Goal: Transaction & Acquisition: Obtain resource

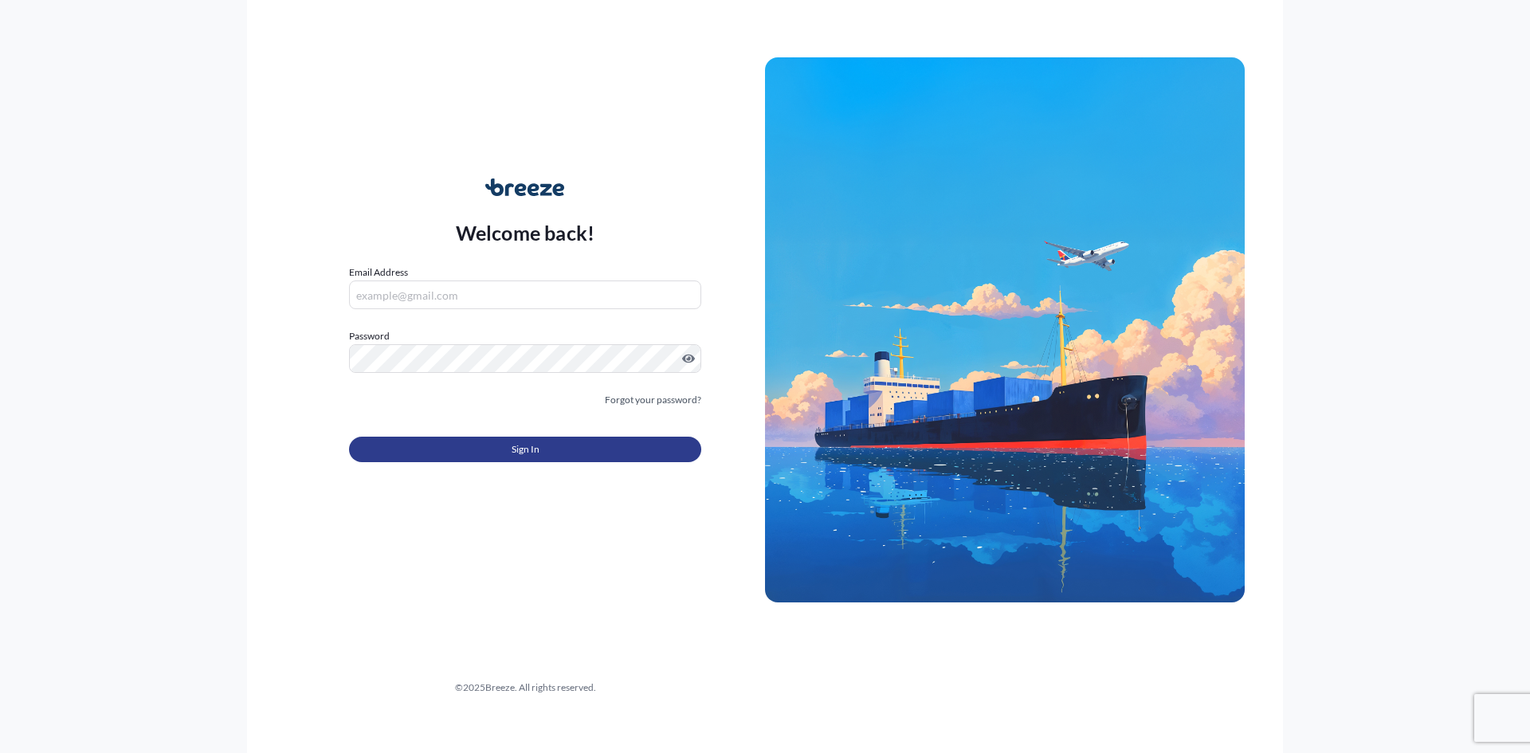
type input "[EMAIL_ADDRESS][DOMAIN_NAME]"
click at [517, 457] on span "Sign In" at bounding box center [526, 450] width 28 height 16
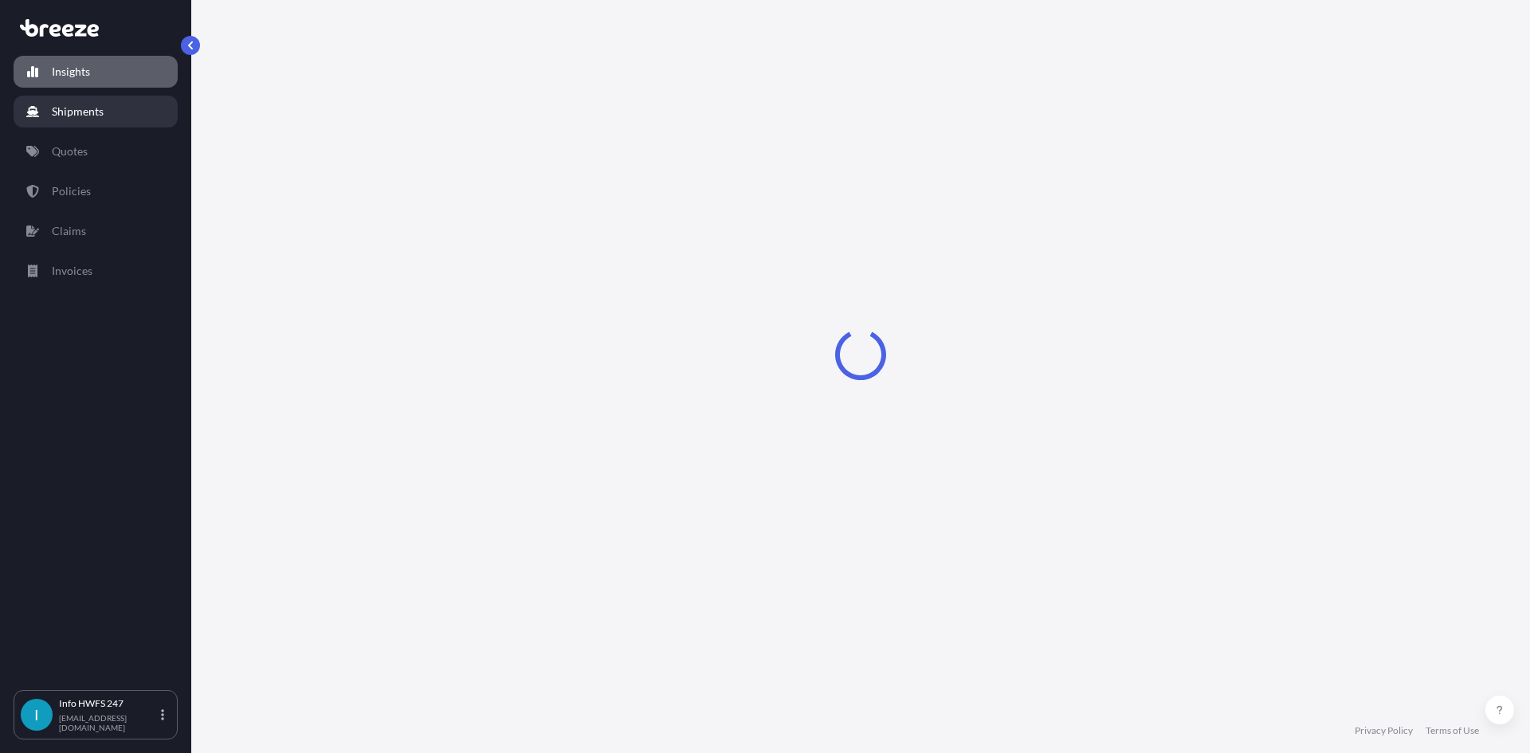
click at [71, 114] on p "Shipments" at bounding box center [78, 112] width 52 height 16
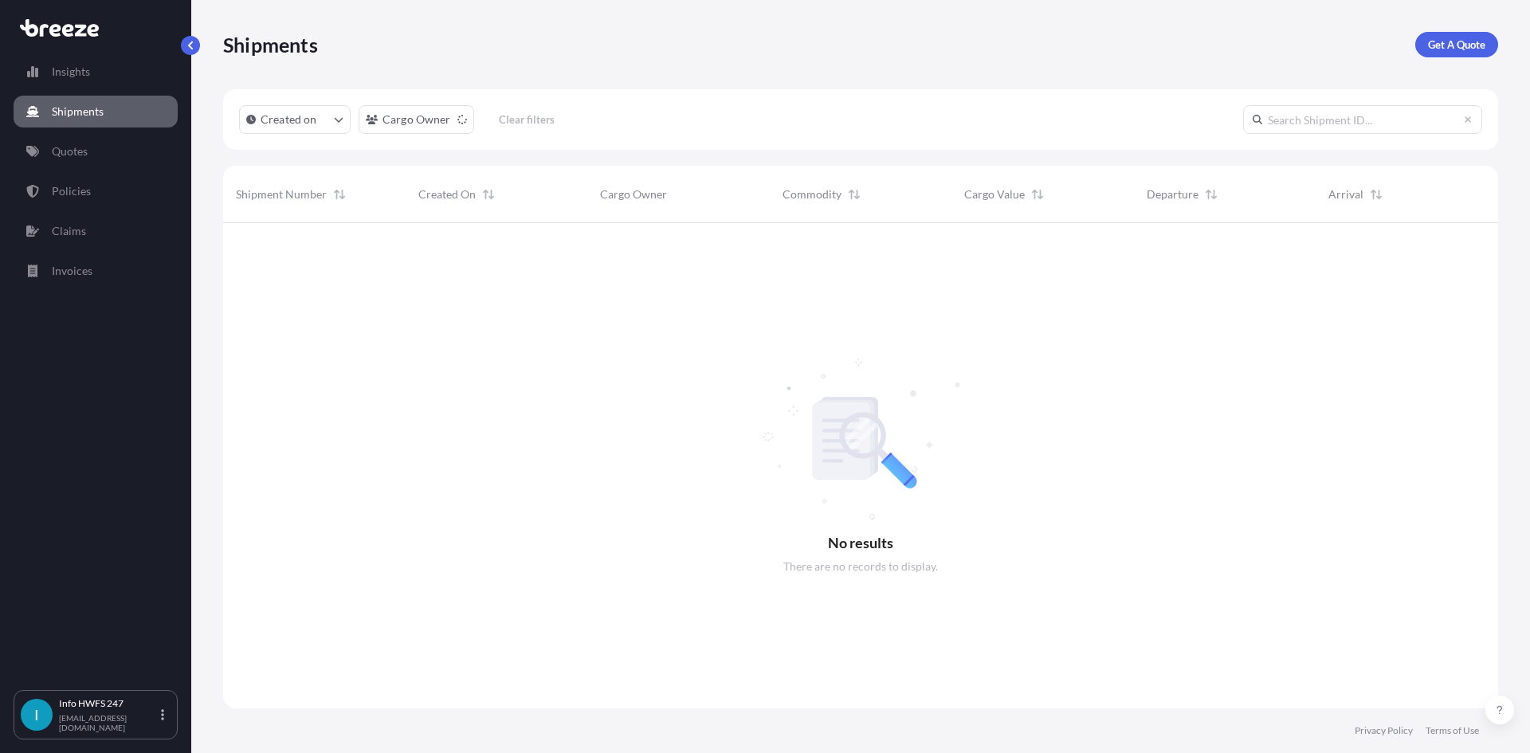
scroll to position [531, 1263]
click at [1451, 53] on link "Get A Quote" at bounding box center [1456, 45] width 83 height 26
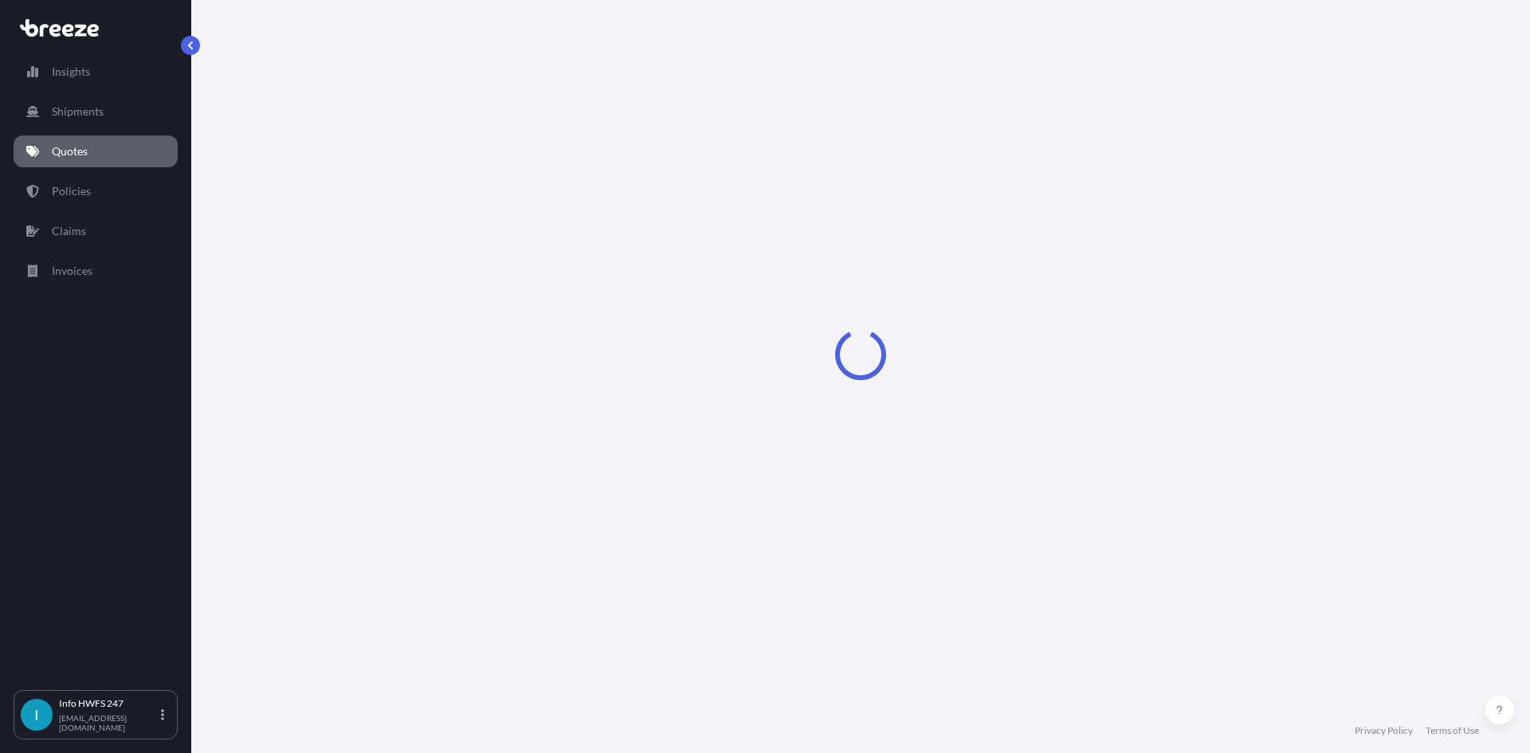
select select "Road"
select select "Air"
select select "1"
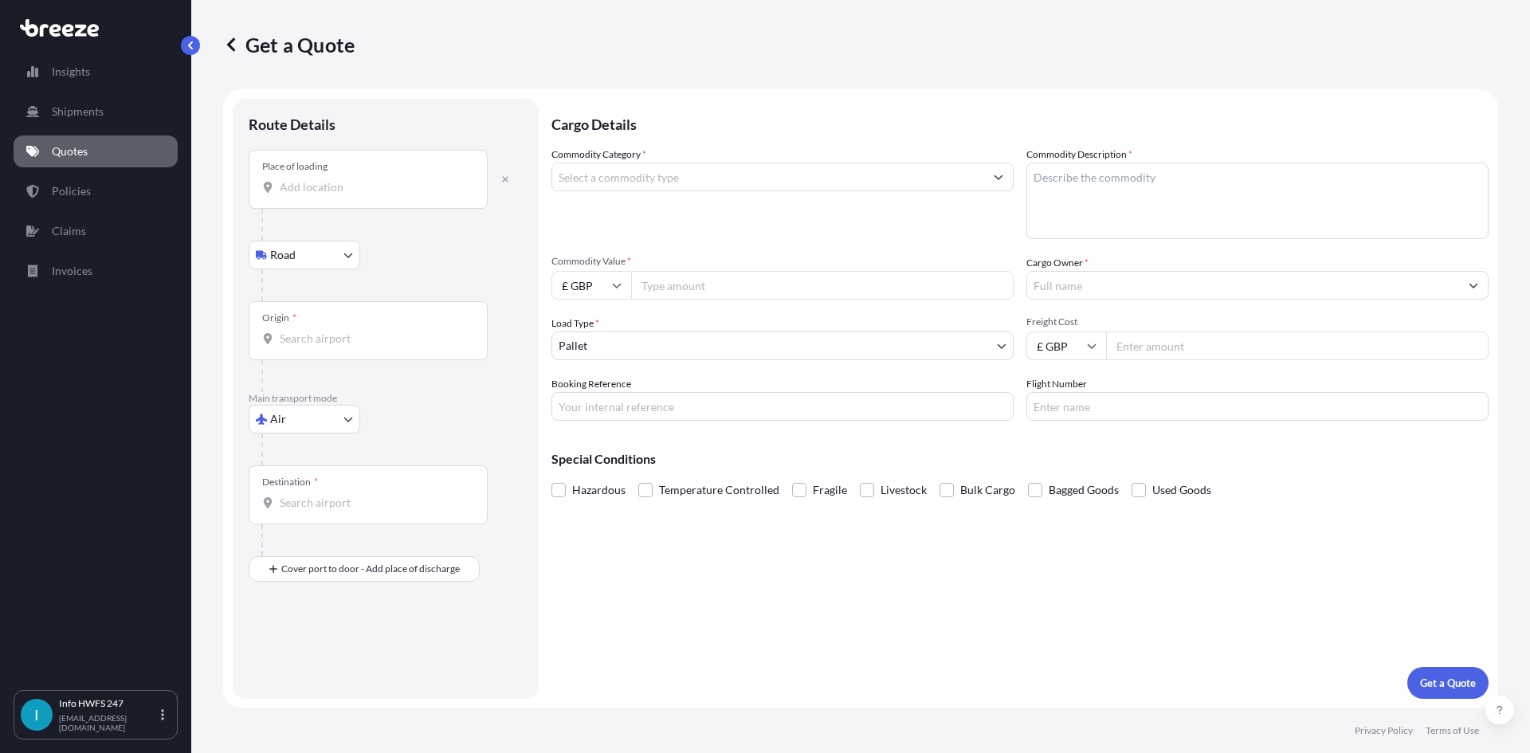
click at [298, 189] on input "Place of loading" at bounding box center [374, 187] width 188 height 16
type input "Farnborough GU14 6XA, [GEOGRAPHIC_DATA]"
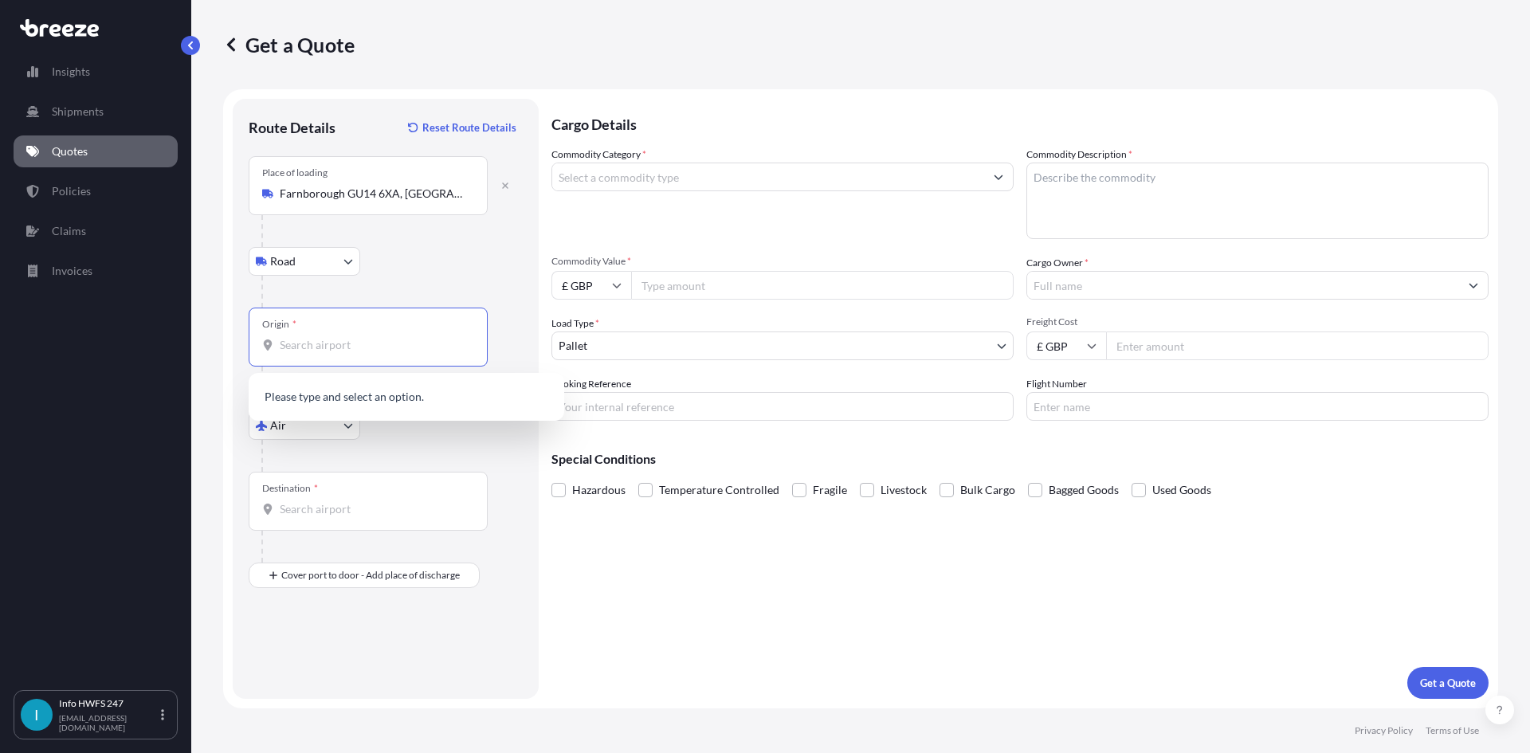
click at [332, 351] on input "Origin *" at bounding box center [374, 345] width 188 height 16
click at [335, 391] on b "GBSTN" at bounding box center [321, 394] width 37 height 14
type input "GBSTN - Stansted Apt/[GEOGRAPHIC_DATA], [GEOGRAPHIC_DATA]"
click at [295, 517] on div "Destination *" at bounding box center [368, 501] width 239 height 59
click at [295, 517] on input "Destination *" at bounding box center [374, 509] width 188 height 16
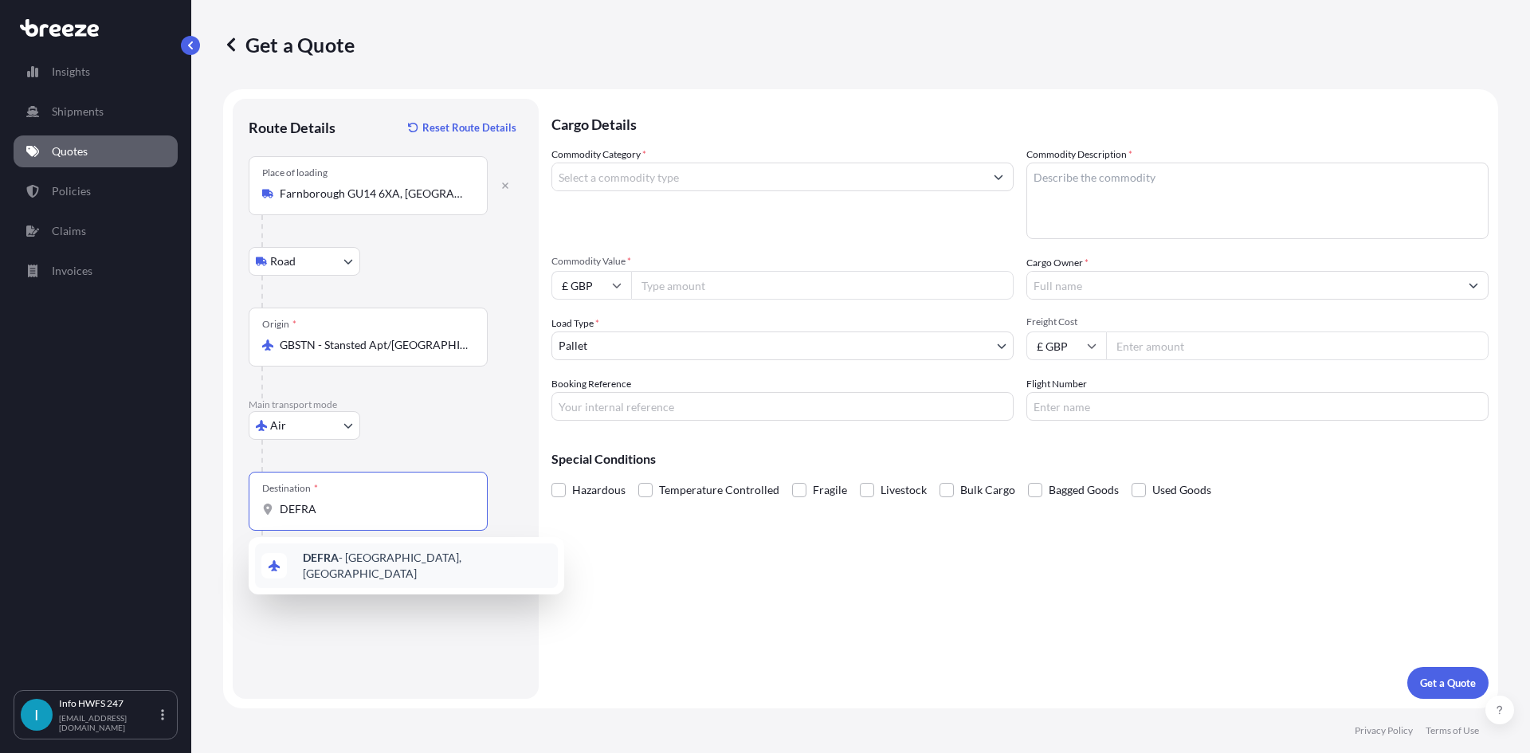
click at [320, 564] on b "DEFRA" at bounding box center [321, 558] width 36 height 14
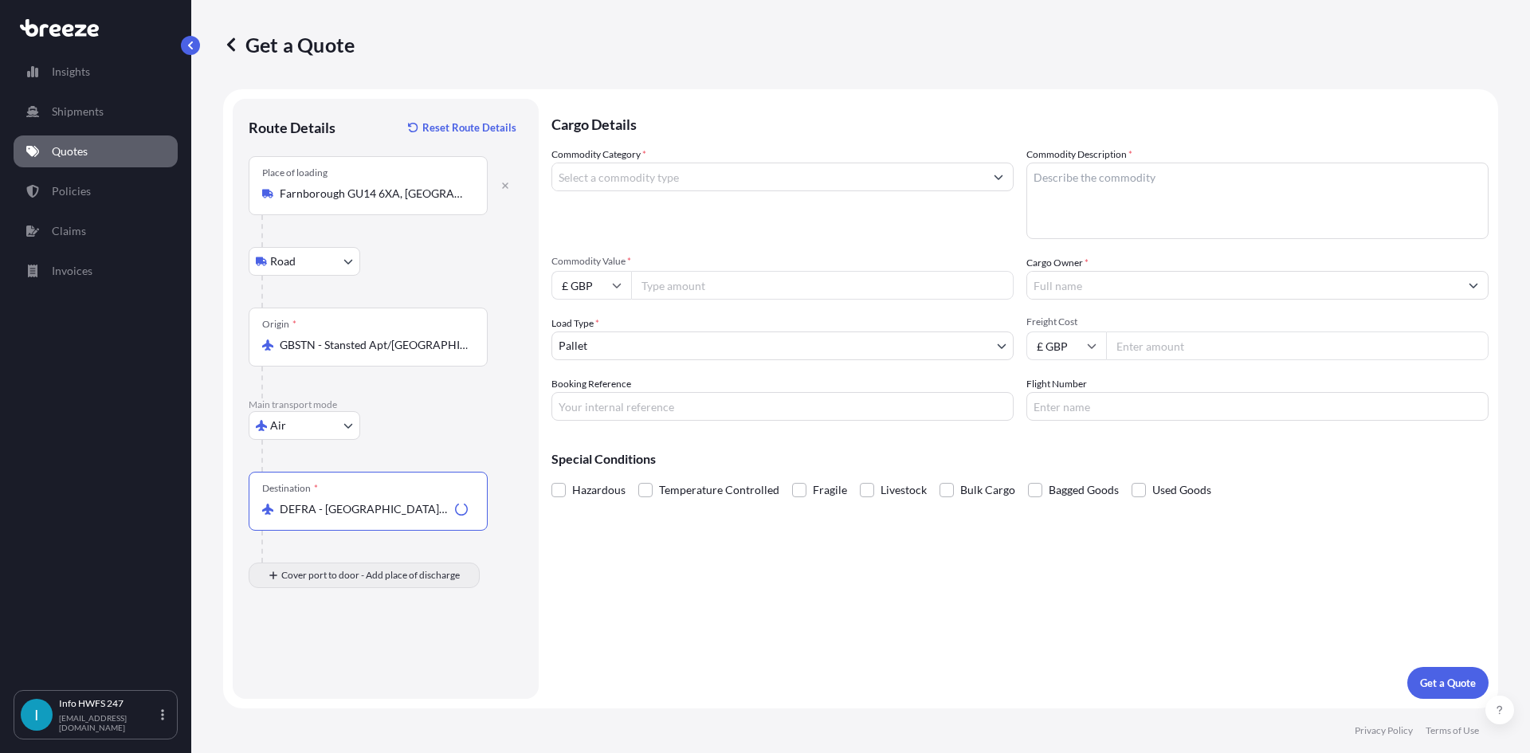
type input "DEFRA - [GEOGRAPHIC_DATA], [GEOGRAPHIC_DATA]"
click at [309, 662] on input "Place of Discharge" at bounding box center [374, 661] width 188 height 16
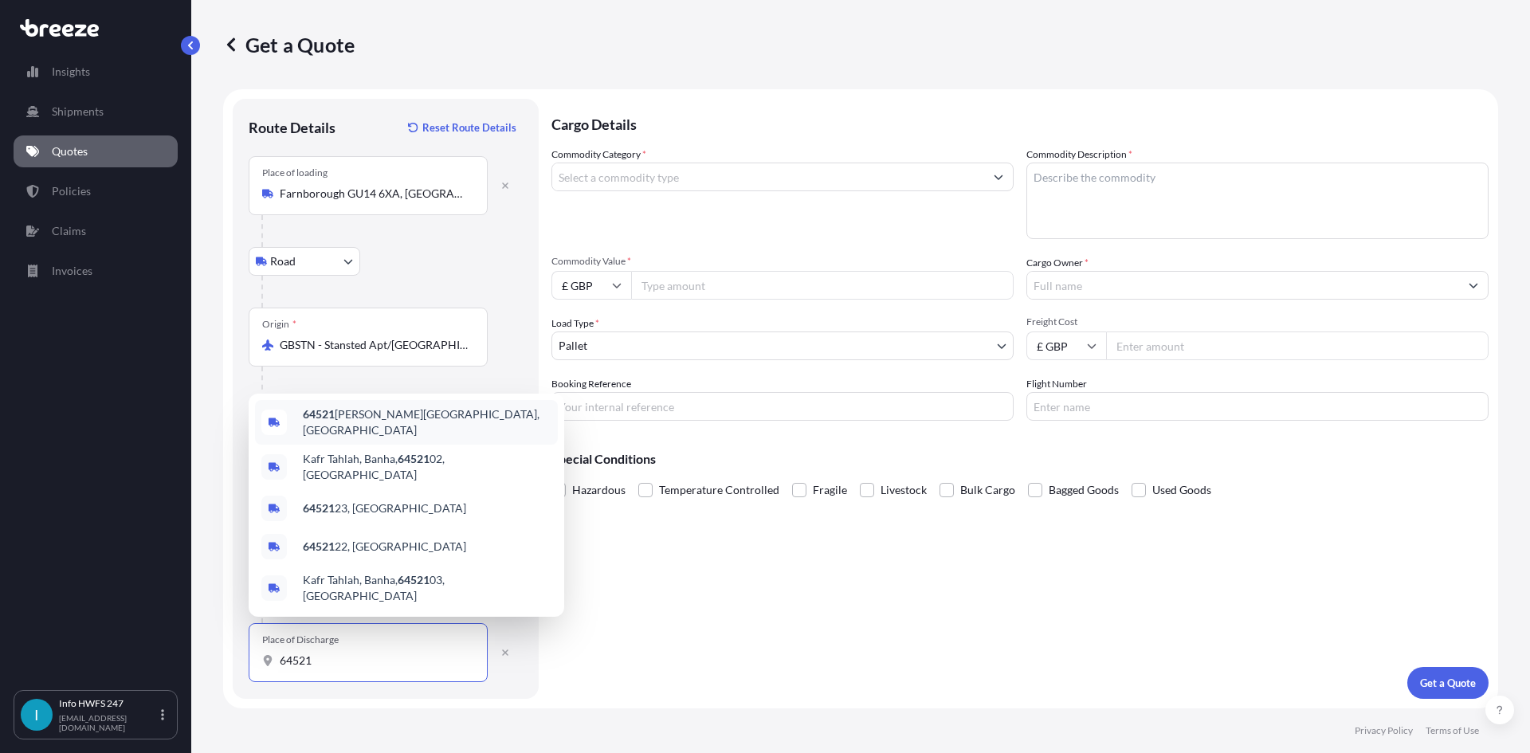
click at [371, 438] on span "64521 [PERSON_NAME], [GEOGRAPHIC_DATA]" at bounding box center [427, 422] width 249 height 32
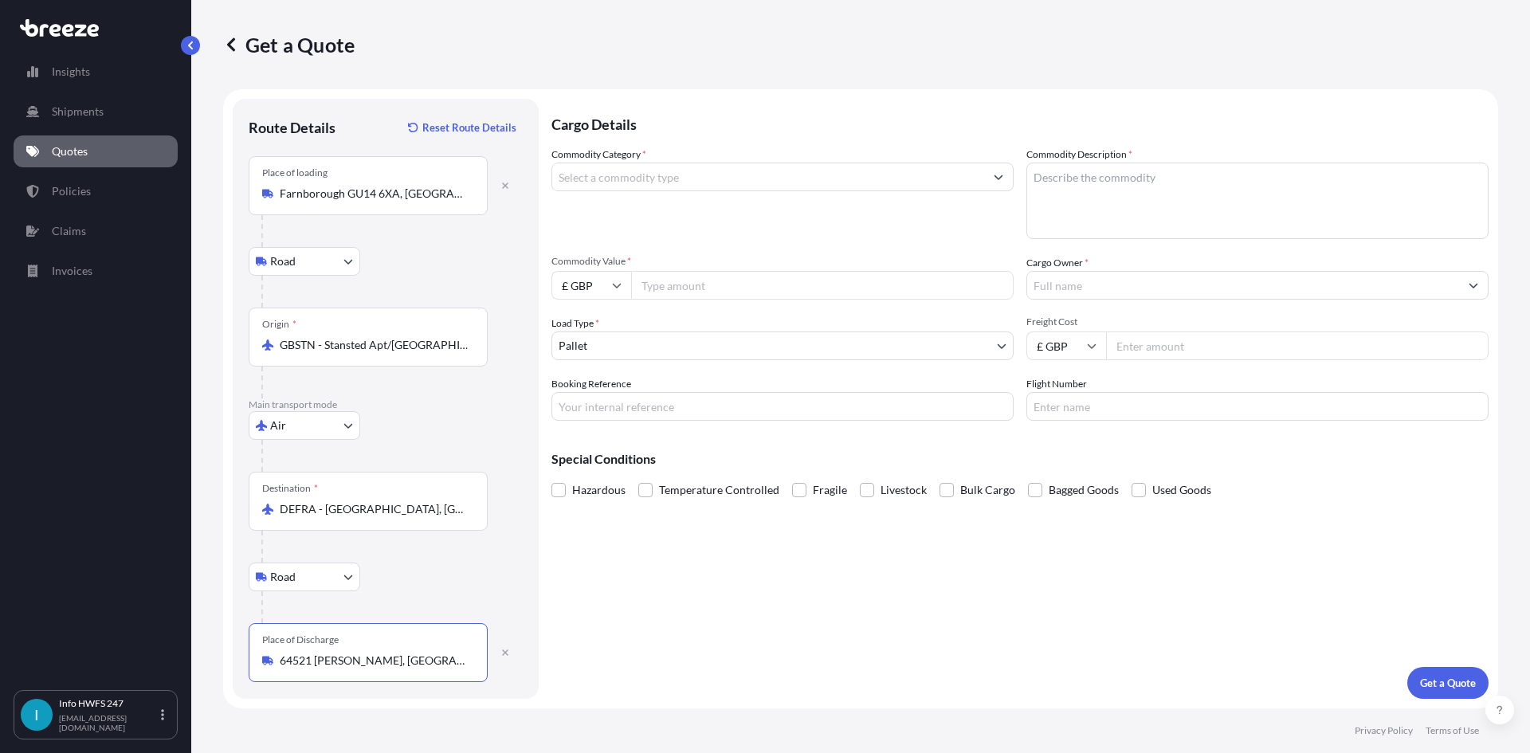
type input "64521 [PERSON_NAME], [GEOGRAPHIC_DATA]"
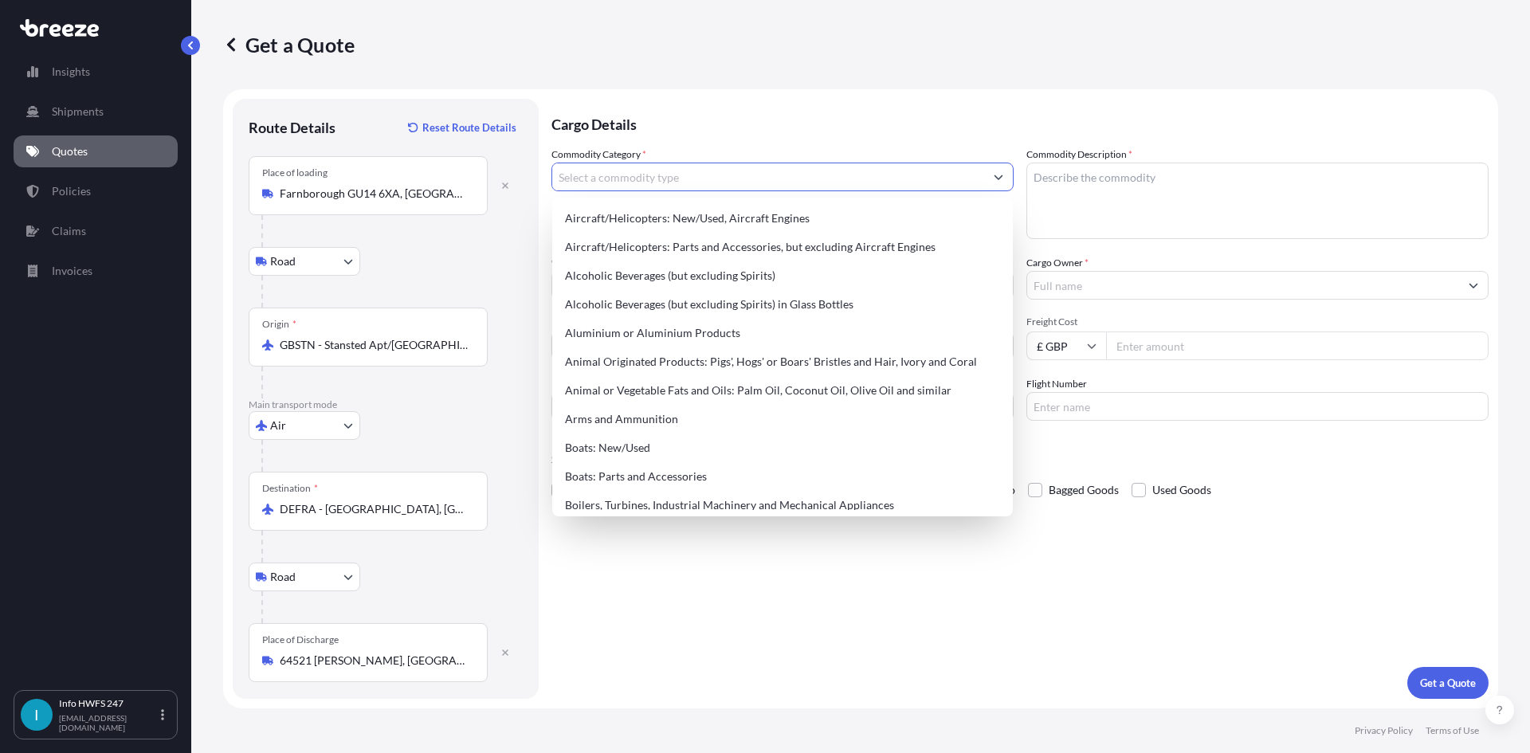
click at [632, 180] on input "Commodity Category *" at bounding box center [768, 177] width 432 height 29
click at [721, 242] on div "Aircraft/Helicopters: Parts and Accessories, but excluding Aircraft Engines" at bounding box center [783, 247] width 448 height 29
type input "Aircraft/Helicopters: Parts and Accessories, but excluding Aircraft Engines"
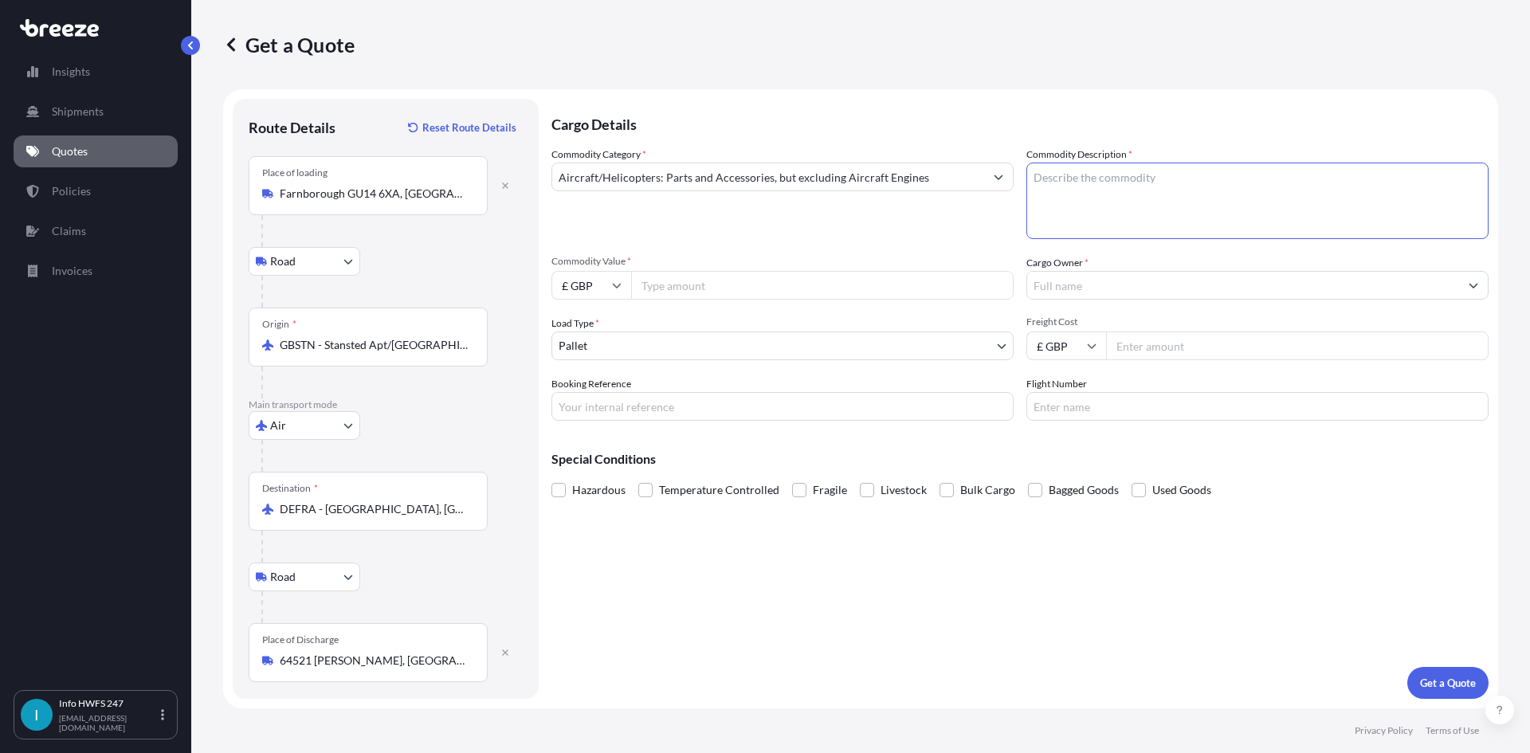
click at [1155, 183] on textarea "Commodity Description *" at bounding box center [1258, 201] width 462 height 77
type textarea "CIVIL AIRCRAFT PART - WING ANTI ICE VALVE"
click at [595, 290] on input "£ GBP" at bounding box center [592, 285] width 80 height 29
click at [601, 390] on div "$ USD" at bounding box center [591, 396] width 67 height 30
type input "$ USD"
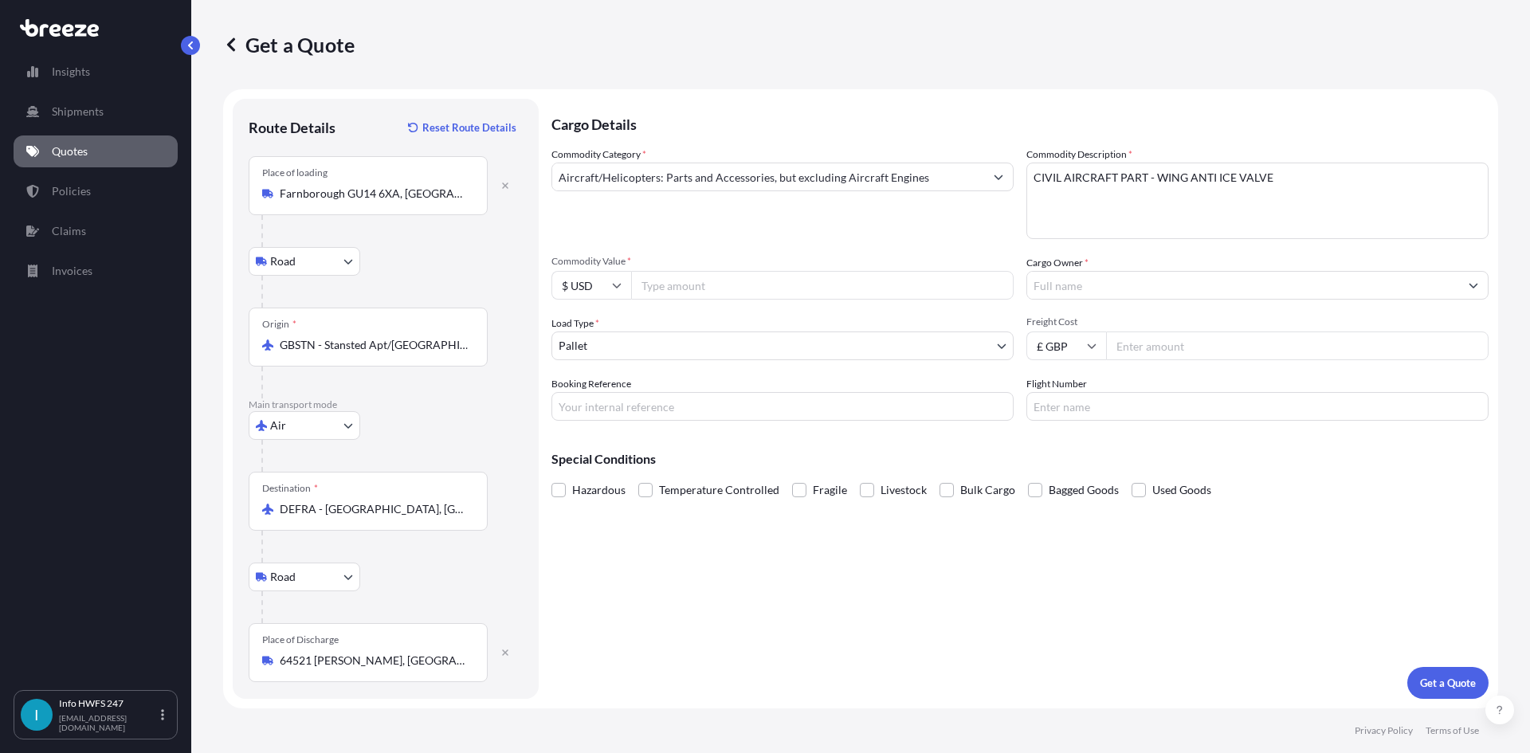
click at [669, 290] on input "Commodity Value *" at bounding box center [822, 285] width 383 height 29
click at [733, 291] on input "29170" at bounding box center [822, 285] width 383 height 29
type input "29170"
click at [1068, 299] on div at bounding box center [1258, 285] width 462 height 29
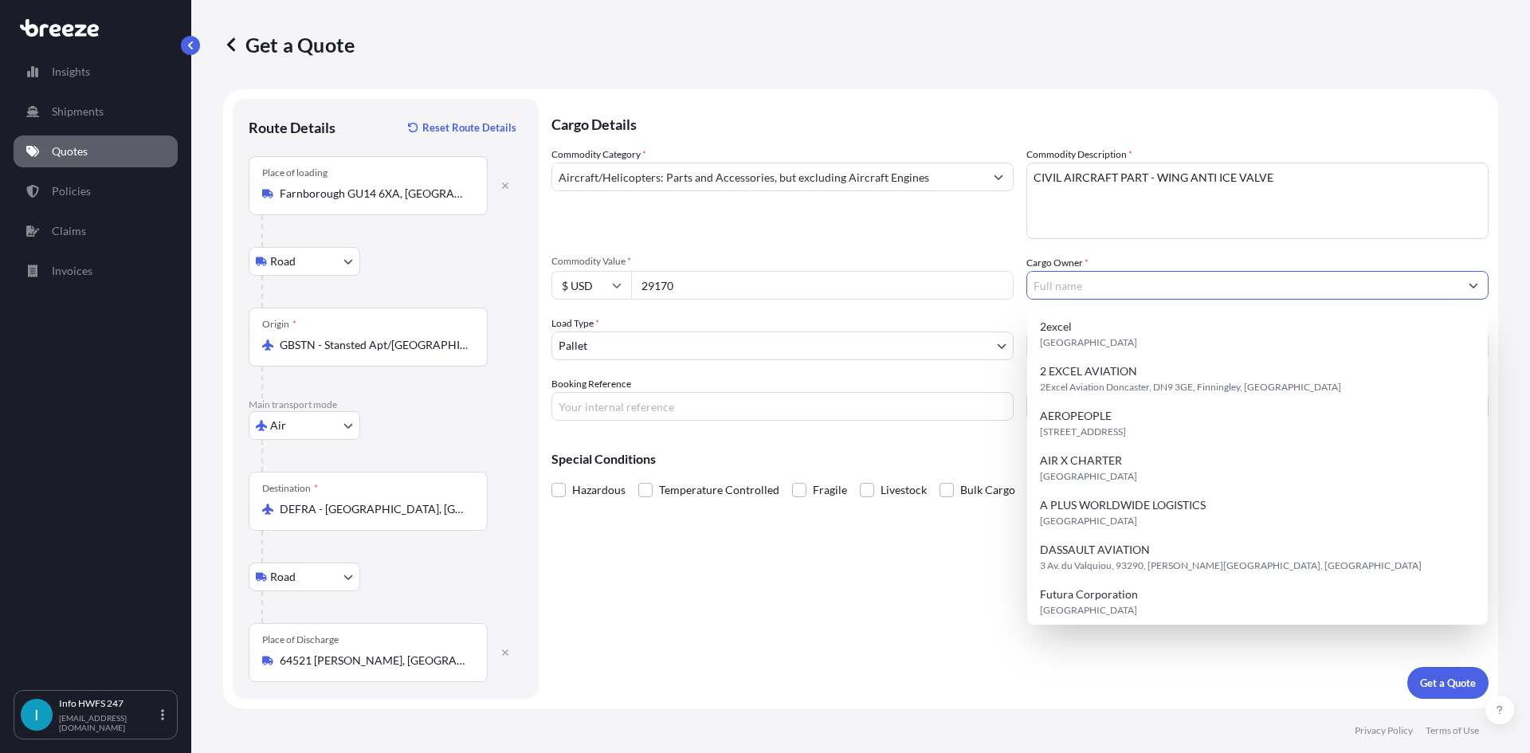
click at [1066, 292] on input "Cargo Owner *" at bounding box center [1243, 285] width 432 height 29
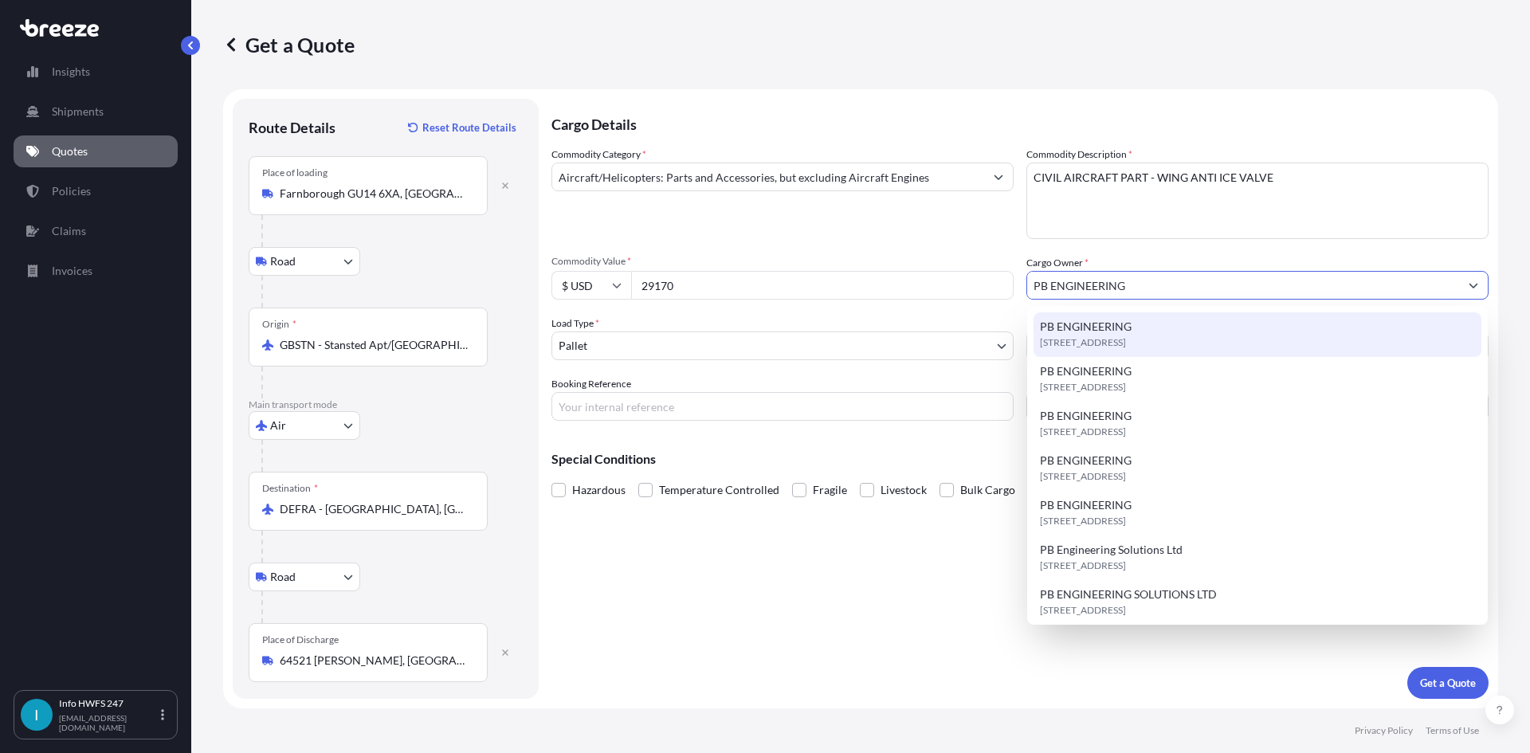
click at [1109, 334] on span "PB ENGINEERING" at bounding box center [1086, 327] width 92 height 16
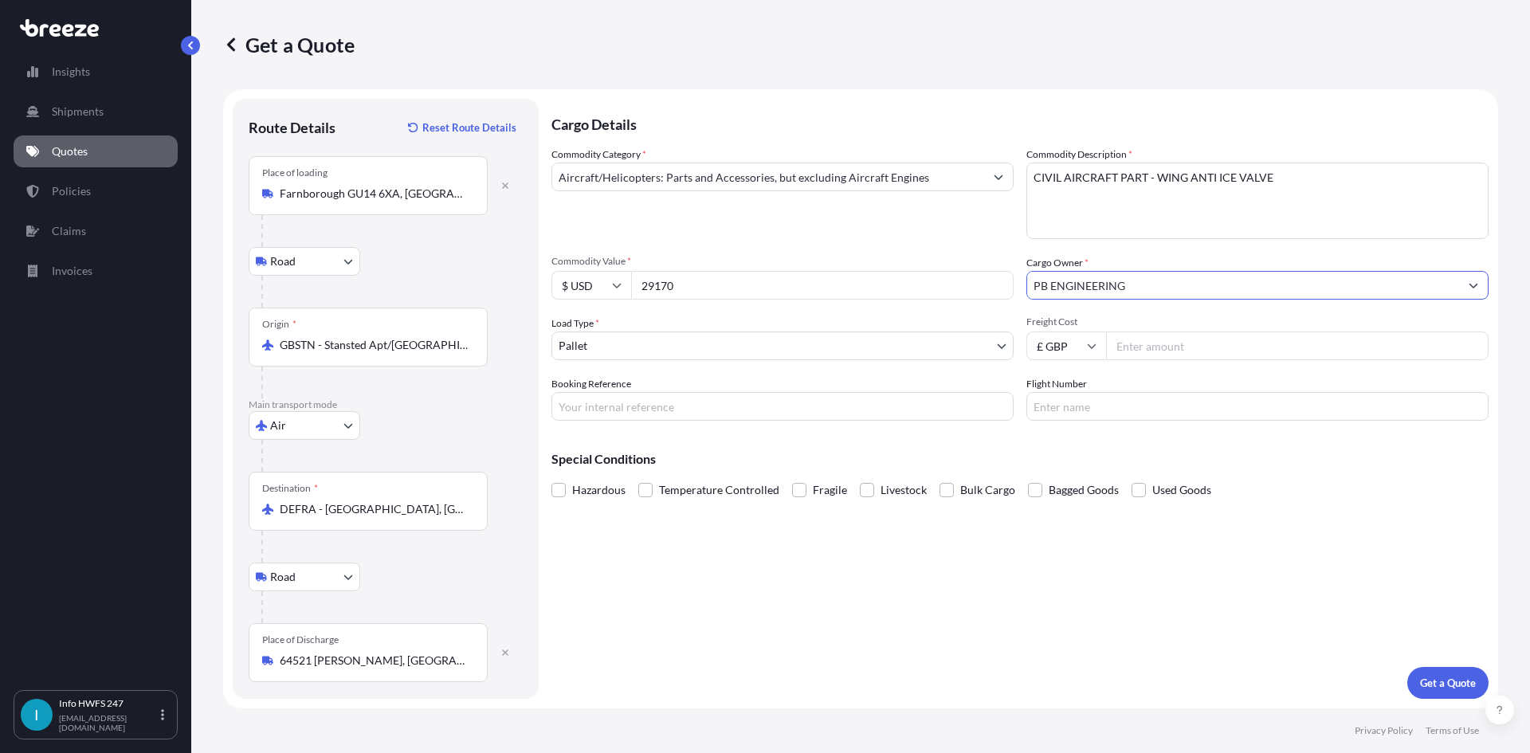
type input "PB ENGINEERING"
click at [748, 352] on body "0 options available. 1 option available. 0 options available. 1 option availabl…" at bounding box center [765, 376] width 1530 height 753
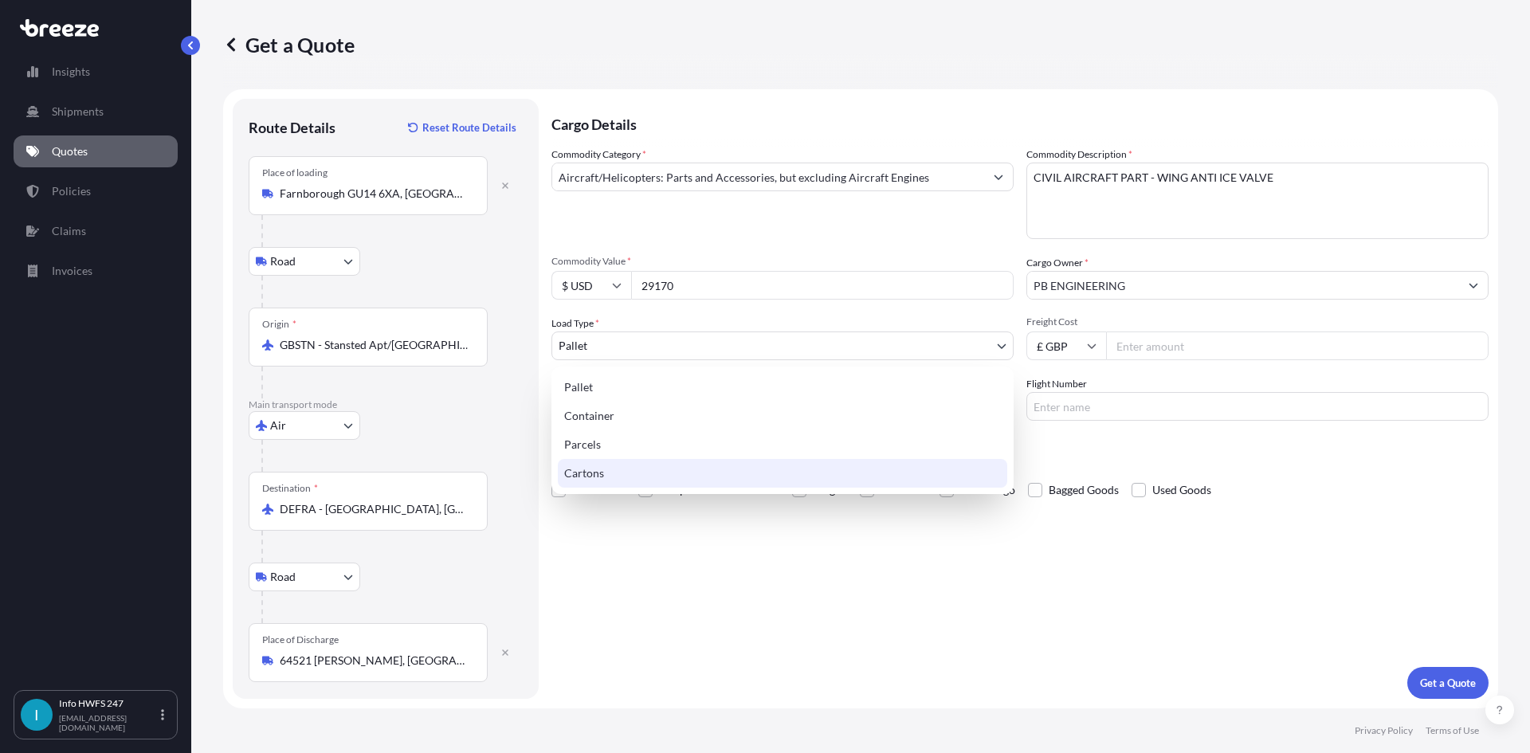
click at [662, 465] on div "Cartons" at bounding box center [783, 473] width 450 height 29
select select "4"
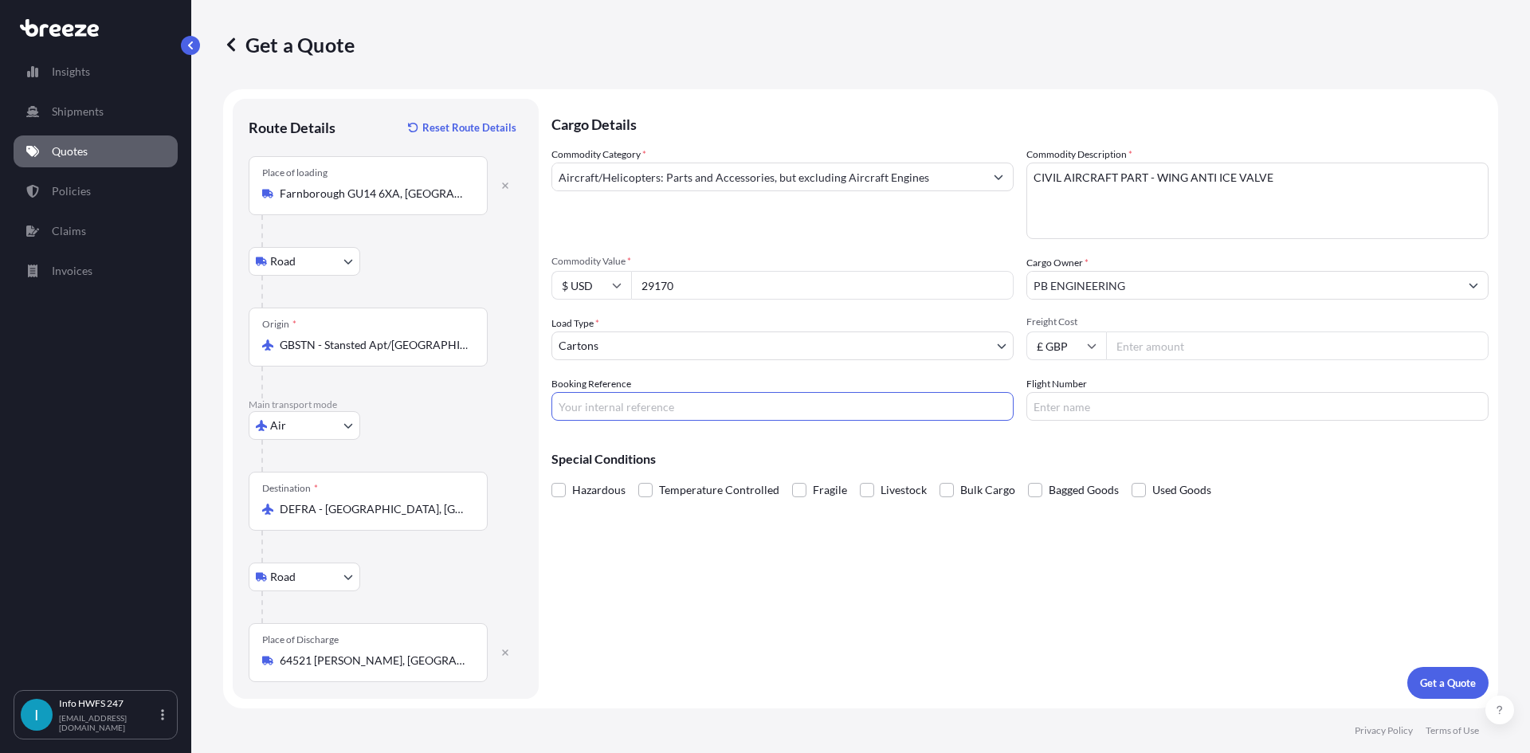
click at [635, 420] on input "Booking Reference" at bounding box center [783, 406] width 462 height 29
type input "HE164839"
click at [686, 448] on div "Special Conditions Hazardous Temperature Controlled Fragile Livestock Bulk Carg…" at bounding box center [1020, 468] width 937 height 69
click at [1443, 685] on p "Get a Quote" at bounding box center [1448, 683] width 56 height 16
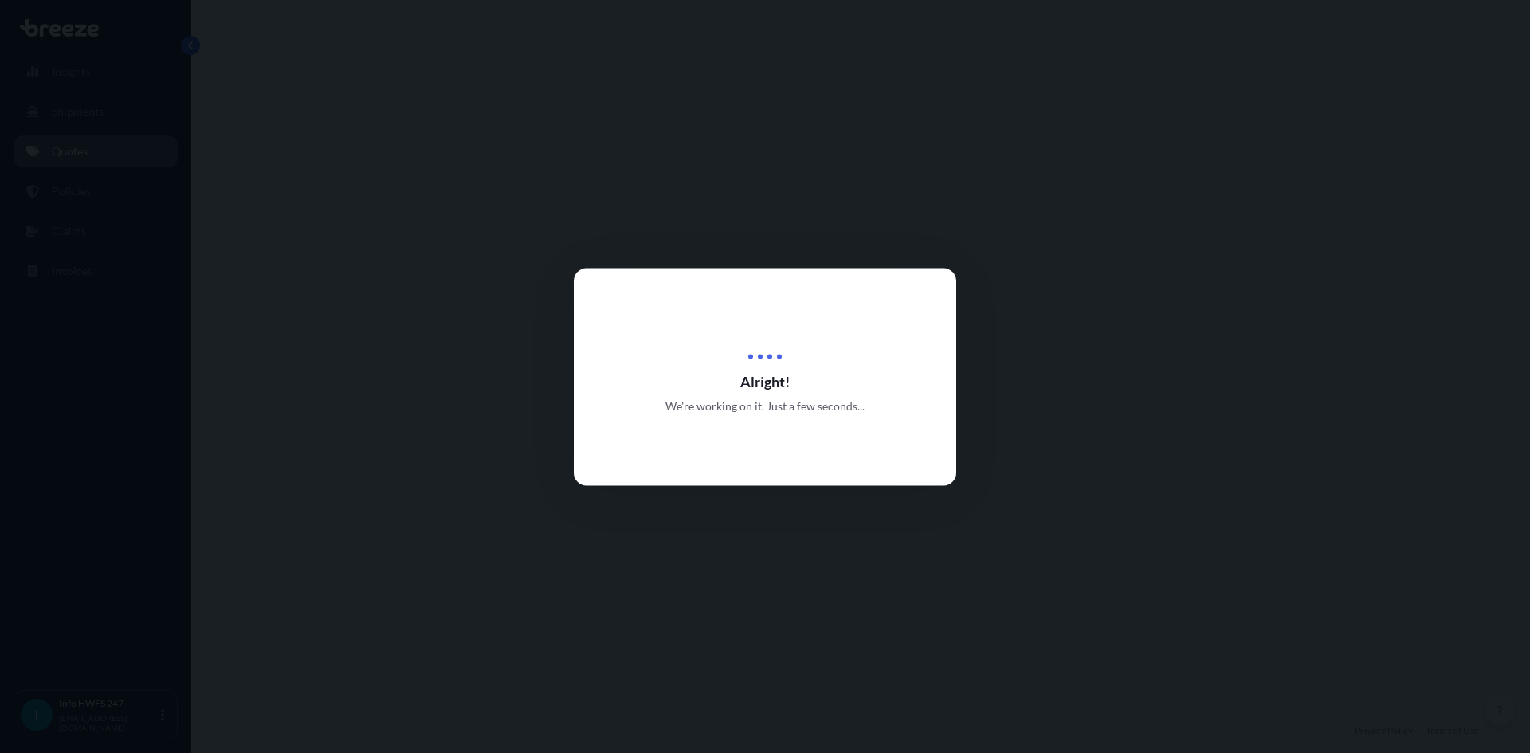
select select "Road"
select select "Air"
select select "Road"
select select "4"
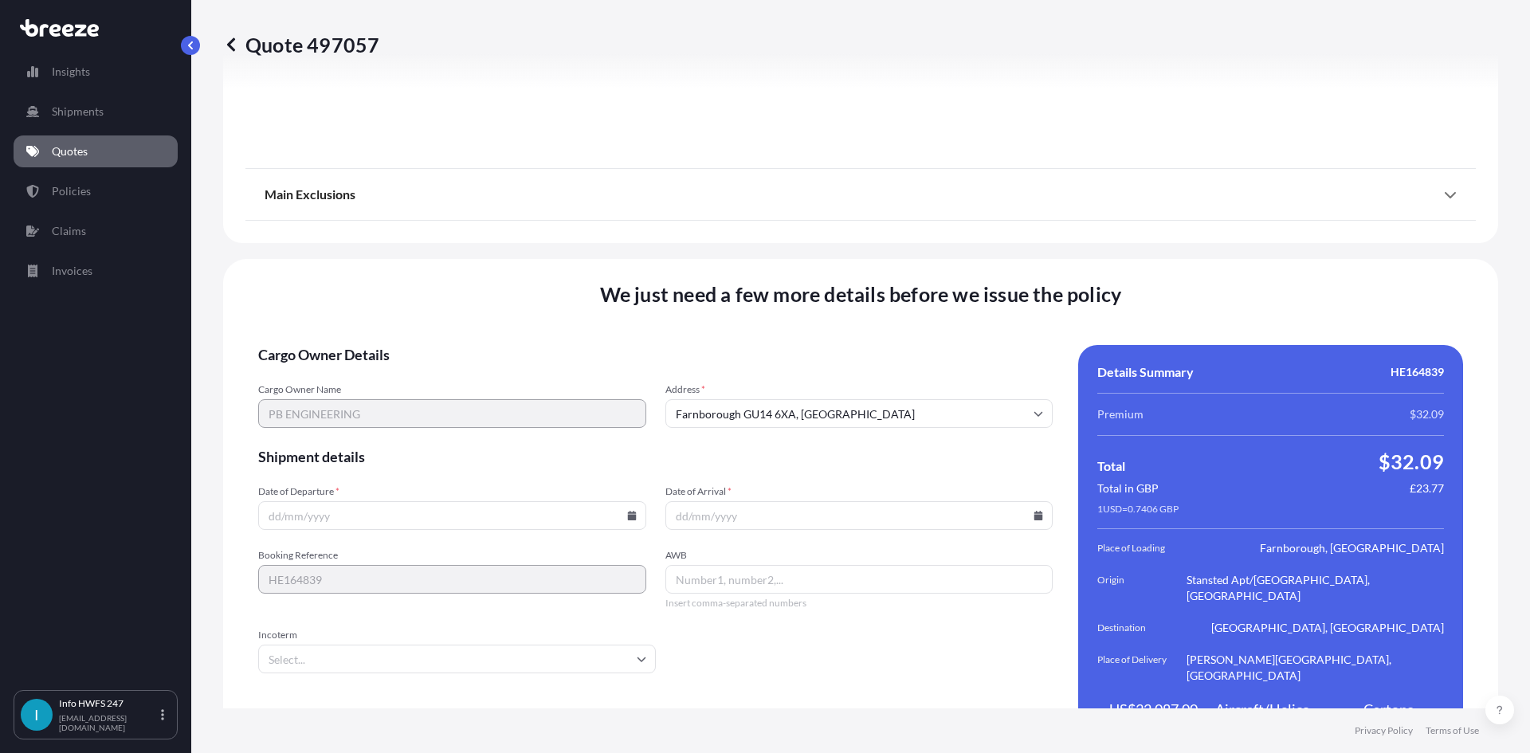
scroll to position [2078, 0]
click at [386, 501] on input "Date of Departure *" at bounding box center [452, 515] width 388 height 29
click at [627, 510] on icon at bounding box center [631, 515] width 9 height 10
click at [377, 370] on button "19" at bounding box center [376, 372] width 26 height 26
type input "[DATE]"
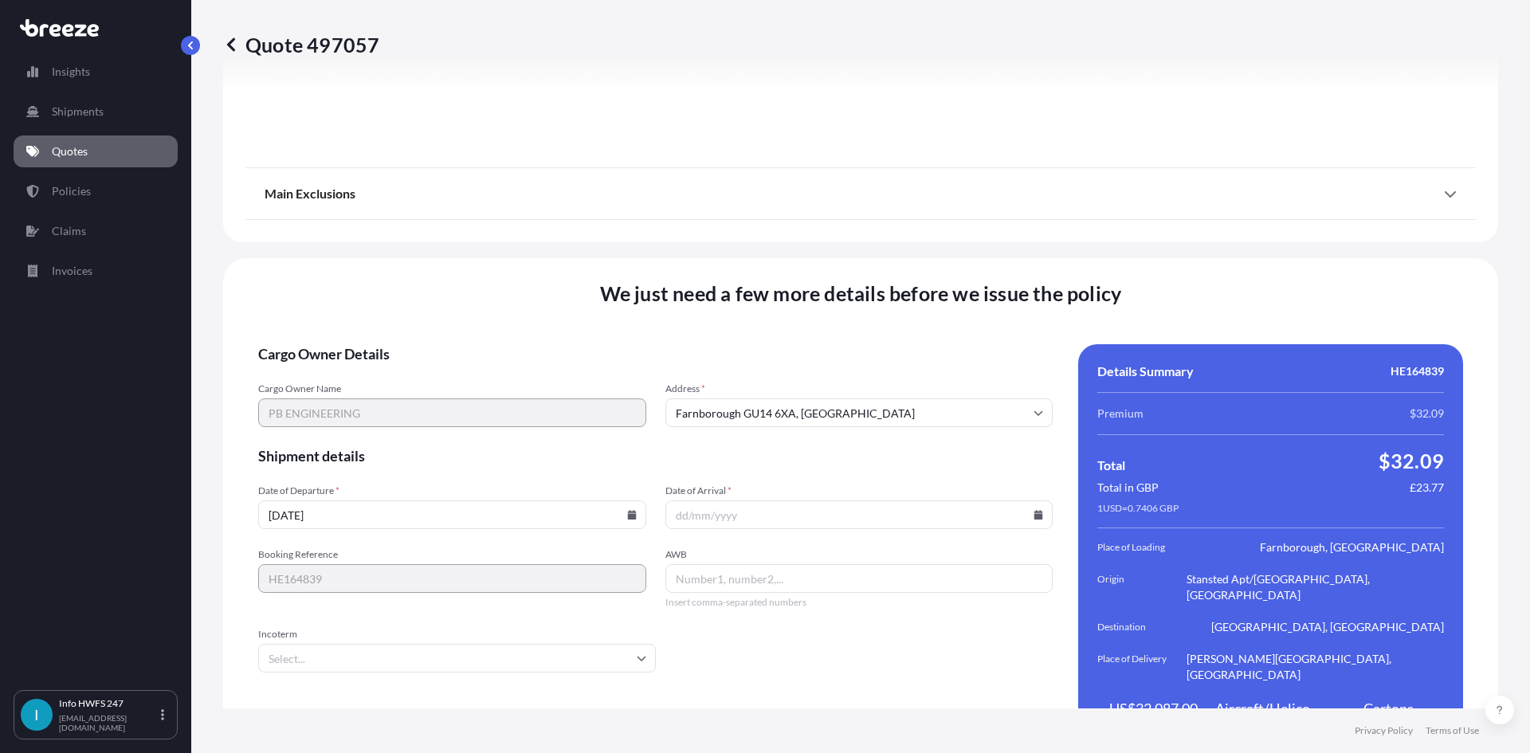
click at [1024, 501] on input "Date of Arrival *" at bounding box center [859, 515] width 388 height 29
click at [1034, 510] on icon at bounding box center [1038, 515] width 9 height 10
click at [780, 408] on button "26" at bounding box center [780, 402] width 26 height 26
type input "[DATE]"
click at [695, 564] on input "AWB" at bounding box center [859, 578] width 388 height 29
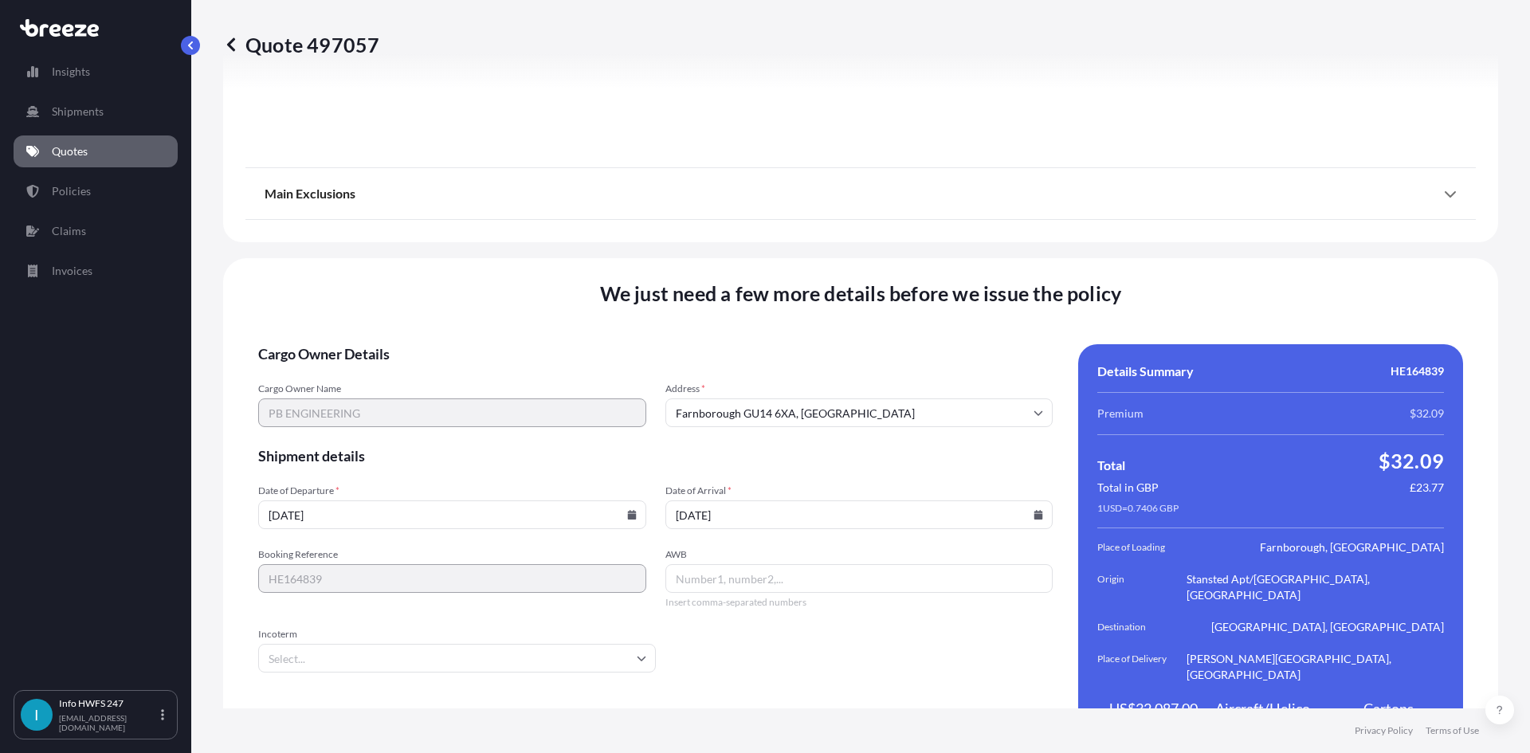
paste input "7424010016"
type input "7424010016"
click at [454, 644] on input "Incoterm" at bounding box center [457, 658] width 398 height 29
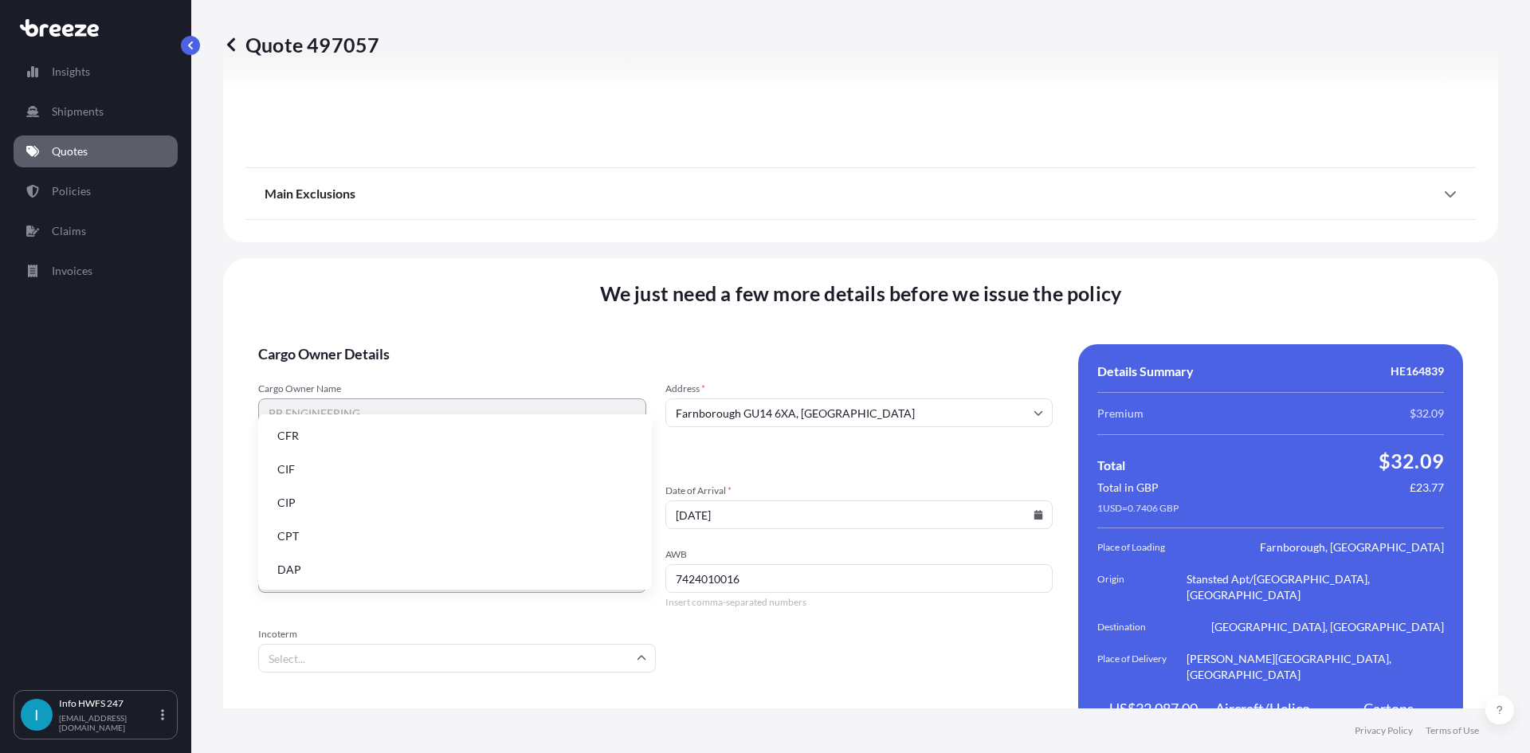
click at [364, 573] on li "DAP" at bounding box center [455, 570] width 381 height 30
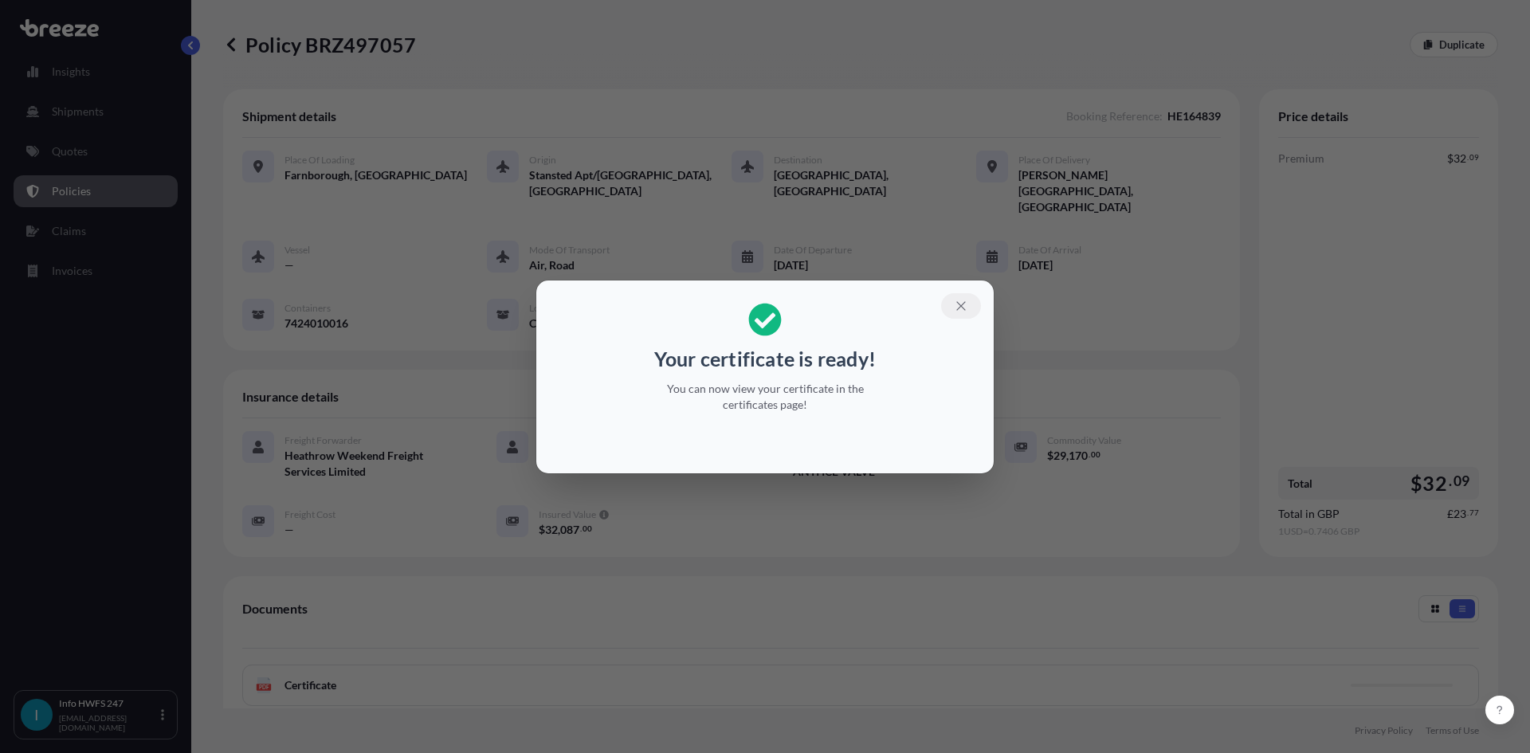
click at [964, 303] on icon "button" at bounding box center [960, 305] width 9 height 9
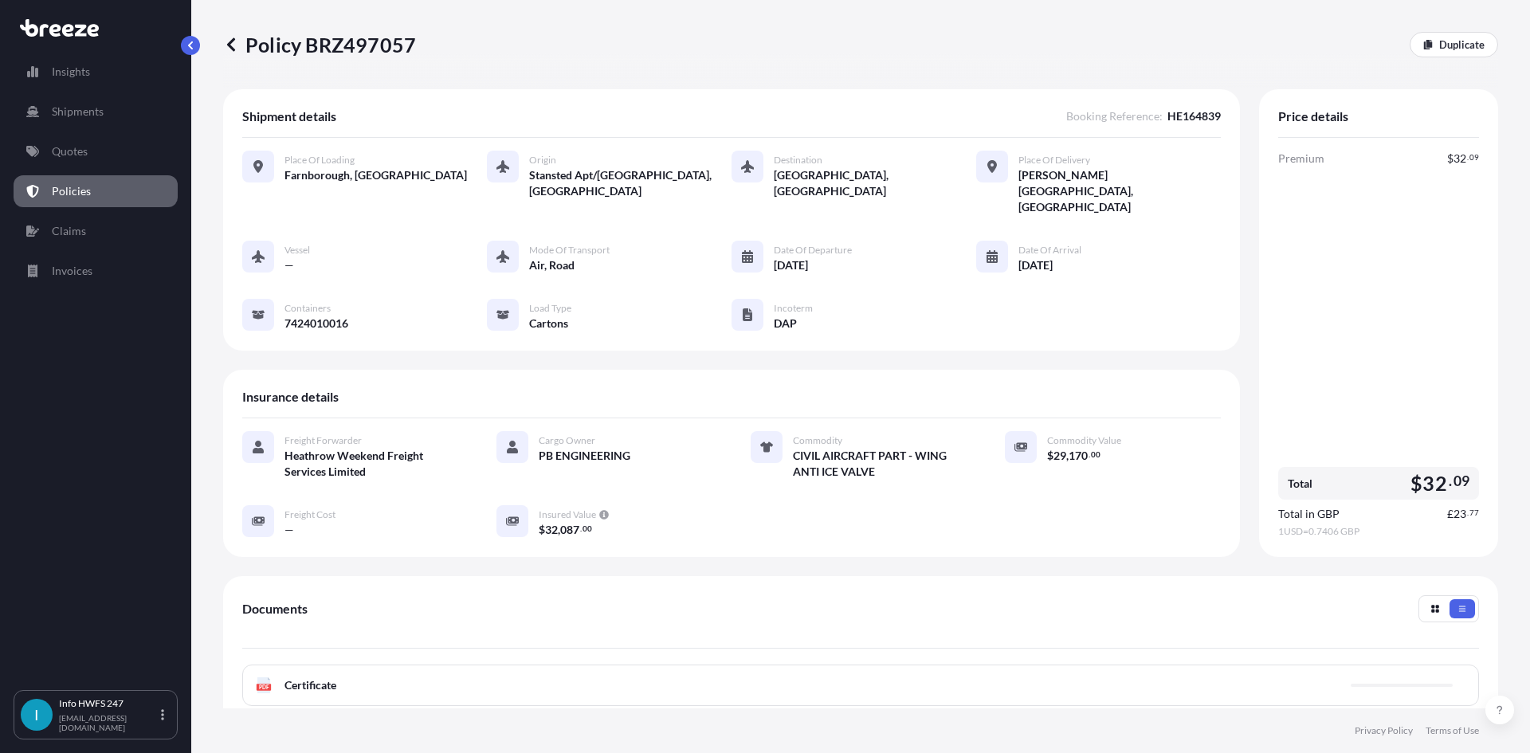
click at [1097, 65] on div "Policy BRZ497057 Duplicate" at bounding box center [860, 44] width 1275 height 89
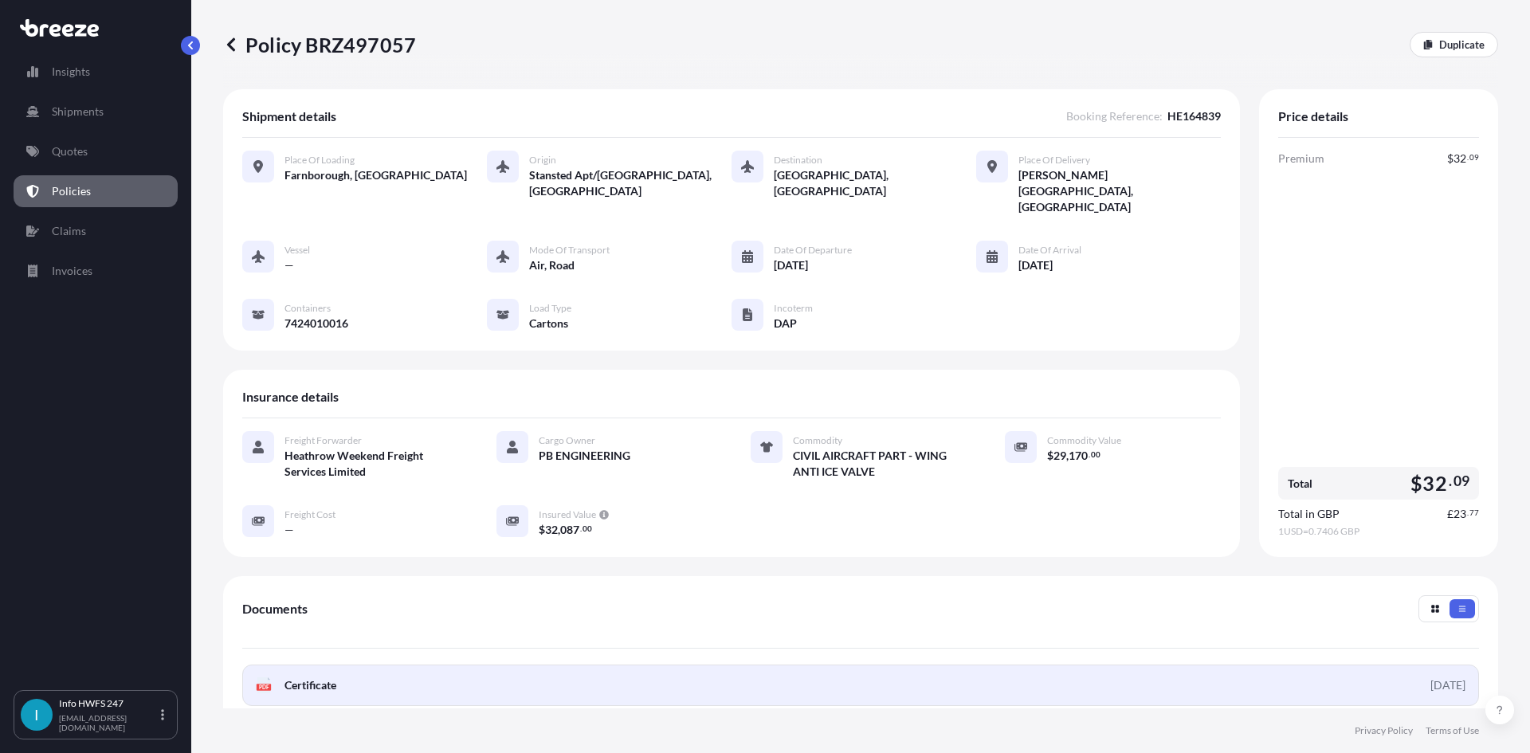
click at [1212, 665] on link "PDF Certificate [DATE]" at bounding box center [860, 685] width 1237 height 41
